Goal: Task Accomplishment & Management: Use online tool/utility

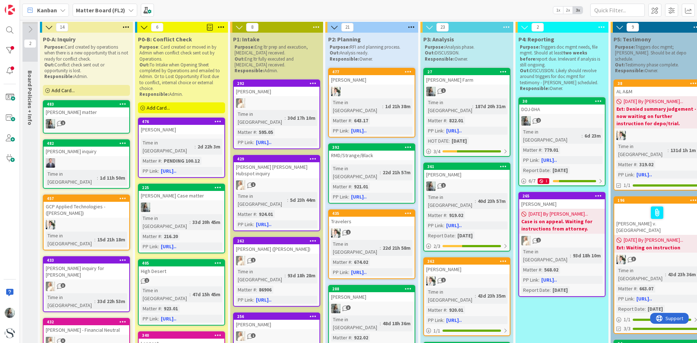
click at [164, 105] on span "Add Card..." at bounding box center [158, 108] width 23 height 7
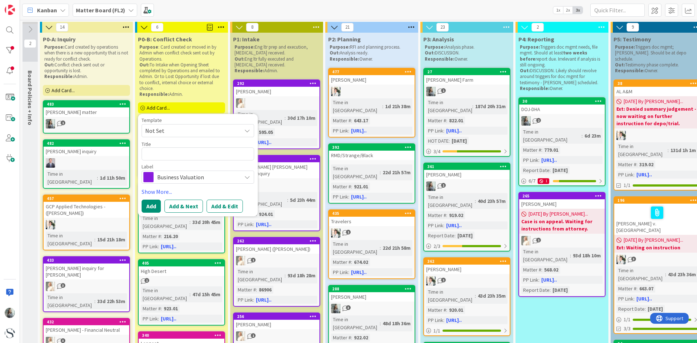
type textarea "x"
type textarea "P"
type textarea "x"
type textarea "Pa"
type textarea "x"
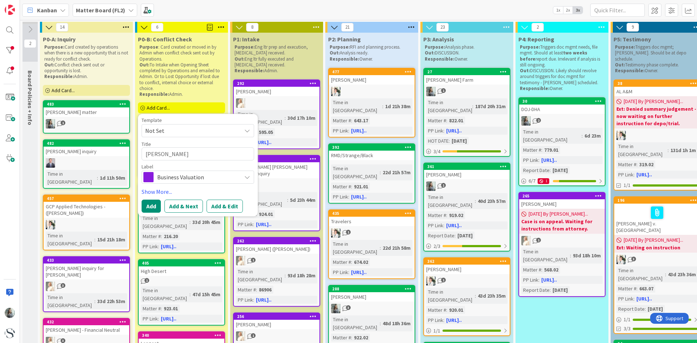
type textarea "Pame"
type textarea "x"
type textarea "[PERSON_NAME]"
type textarea "x"
type textarea "[PERSON_NAME]"
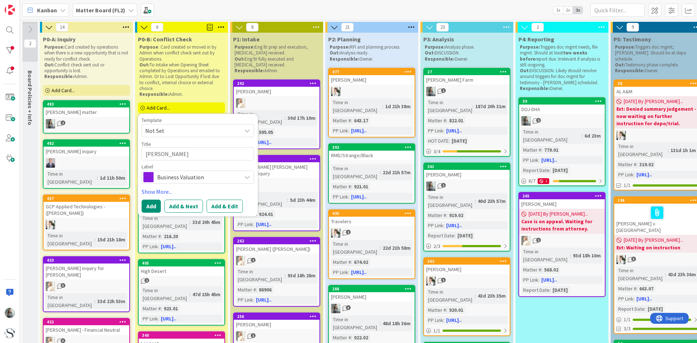
type textarea "x"
type textarea "[PERSON_NAME]"
type textarea "x"
type textarea "[PERSON_NAME] [PERSON_NAME]"
type textarea "x"
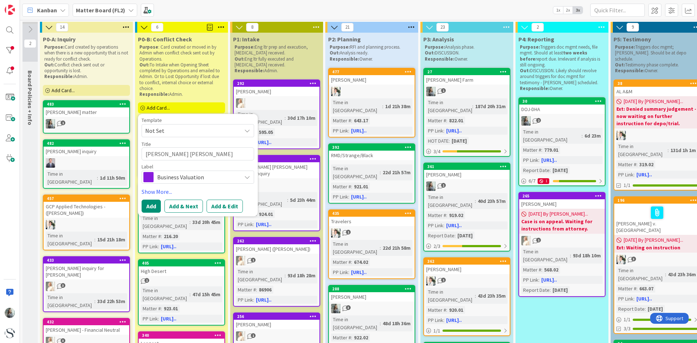
type textarea "[PERSON_NAME]"
type textarea "x"
type textarea "[PERSON_NAME]"
type textarea "x"
type textarea "[PERSON_NAME]"
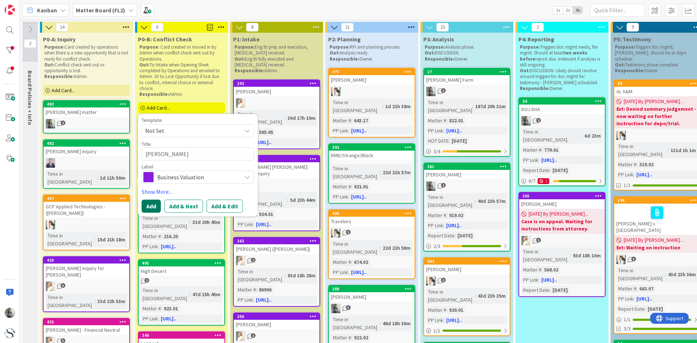
click at [152, 204] on button "Add" at bounding box center [151, 206] width 19 height 13
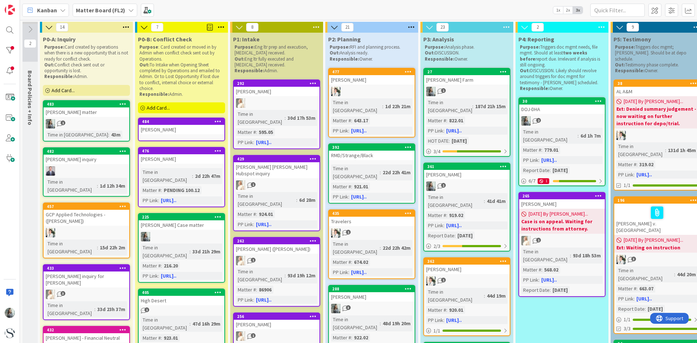
click at [162, 132] on div "[PERSON_NAME]" at bounding box center [182, 129] width 86 height 9
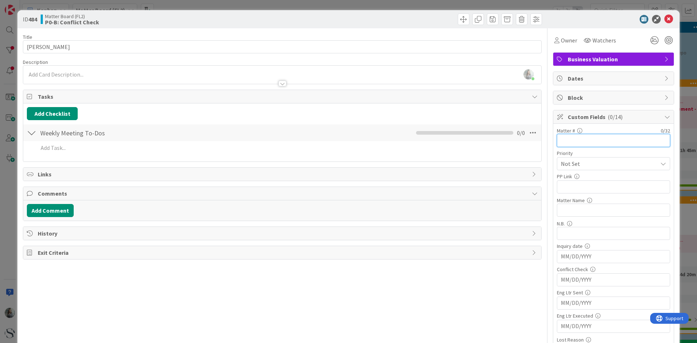
click at [576, 142] on input "text" at bounding box center [613, 140] width 113 height 13
type input "869.07"
click at [571, 274] on input "MM/DD/YYYY" at bounding box center [613, 280] width 105 height 12
click at [623, 338] on td "11" at bounding box center [629, 338] width 14 height 14
type input "[DATE]"
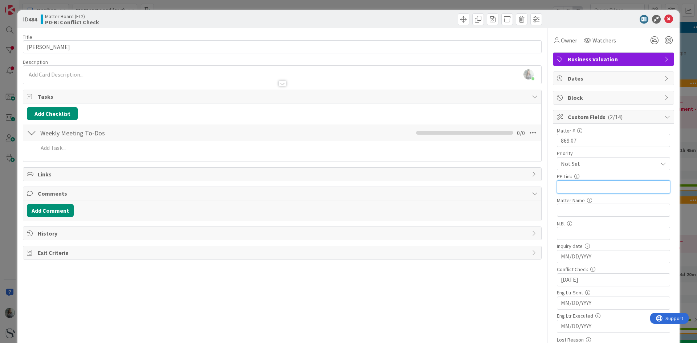
click at [569, 189] on input "text" at bounding box center [613, 186] width 113 height 13
paste input "[URL][DOMAIN_NAME]"
type input "[URL][DOMAIN_NAME]"
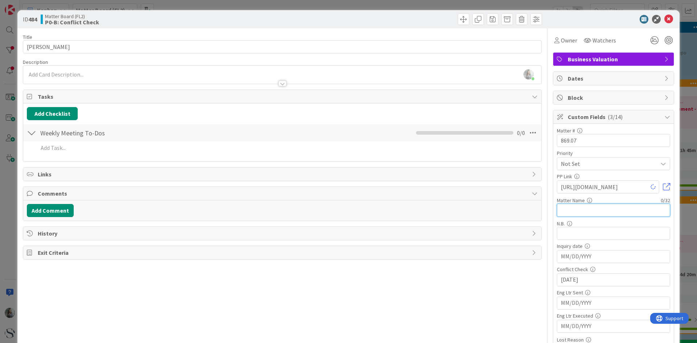
click at [559, 211] on input "text" at bounding box center [613, 210] width 113 height 13
type input "[PERSON_NAME] - [PERSON_NAME] [PERSON_NAME]"
click at [561, 41] on span "Owner" at bounding box center [569, 40] width 16 height 9
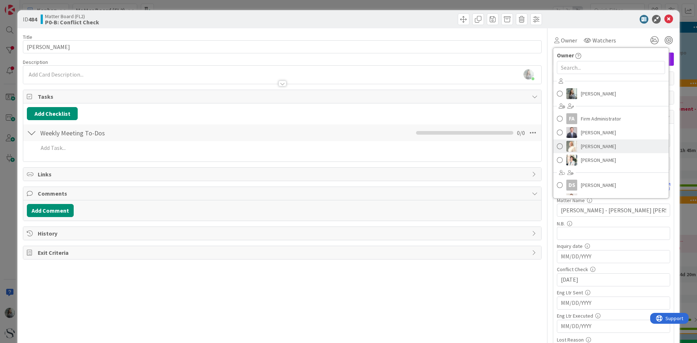
click at [557, 144] on span at bounding box center [560, 146] width 6 height 11
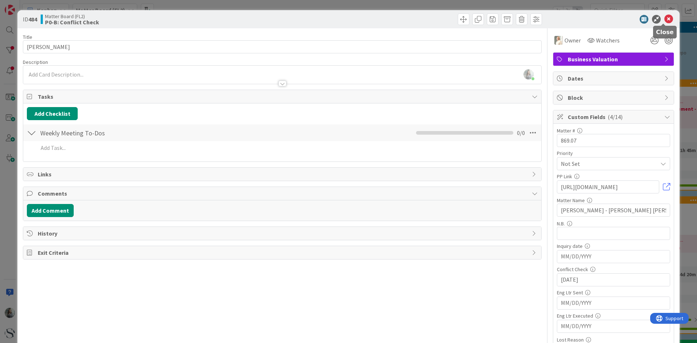
click at [664, 20] on icon at bounding box center [668, 19] width 9 height 9
